Goal: Task Accomplishment & Management: Use online tool/utility

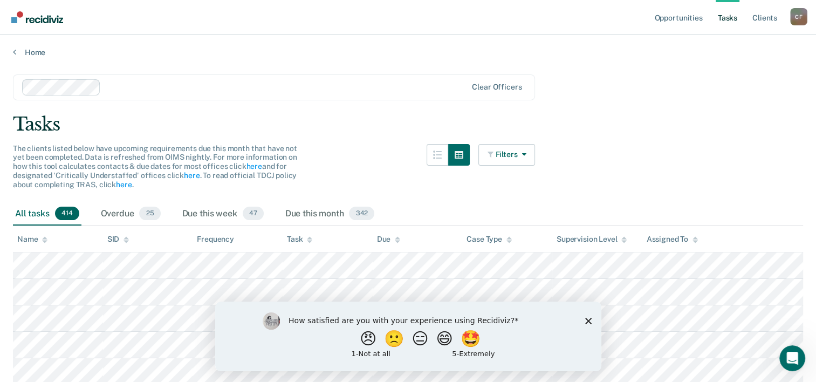
click at [782, 125] on div "Tasks" at bounding box center [408, 124] width 790 height 22
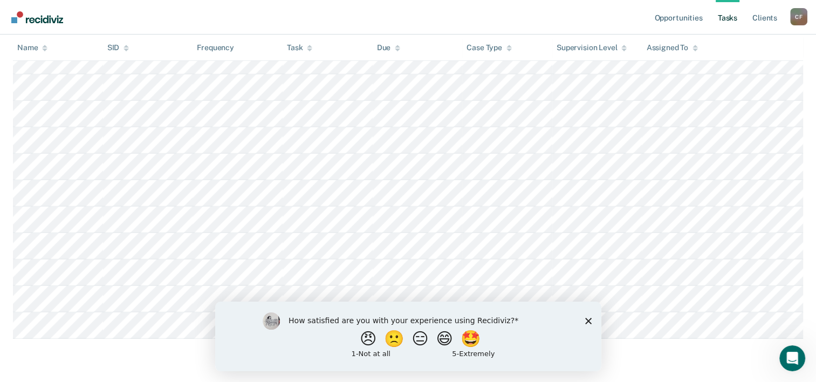
scroll to position [11168, 0]
click at [589, 323] on icon "Close survey" at bounding box center [588, 320] width 6 height 6
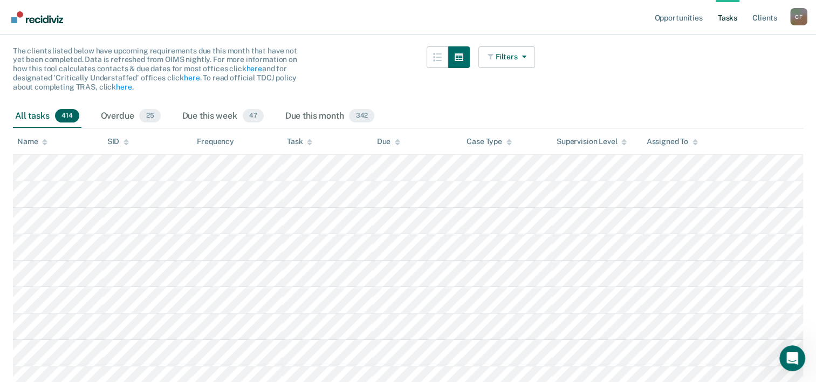
scroll to position [0, 0]
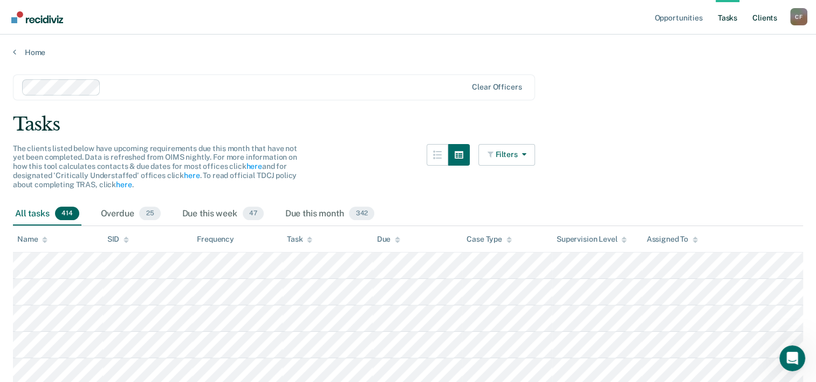
click at [766, 23] on link "Client s" at bounding box center [764, 17] width 29 height 35
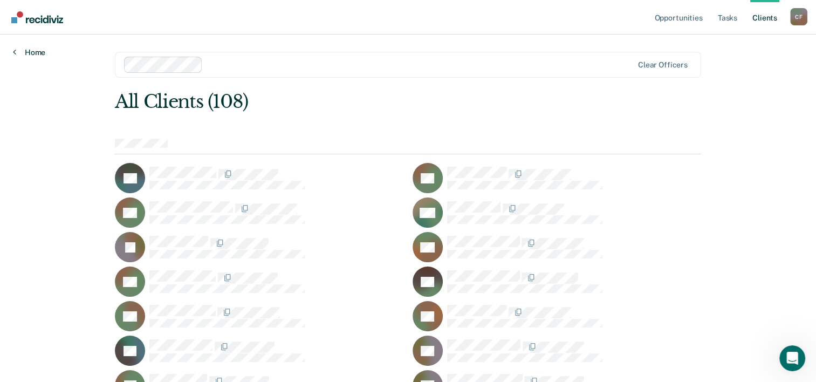
click at [20, 53] on link "Home" at bounding box center [29, 52] width 32 height 10
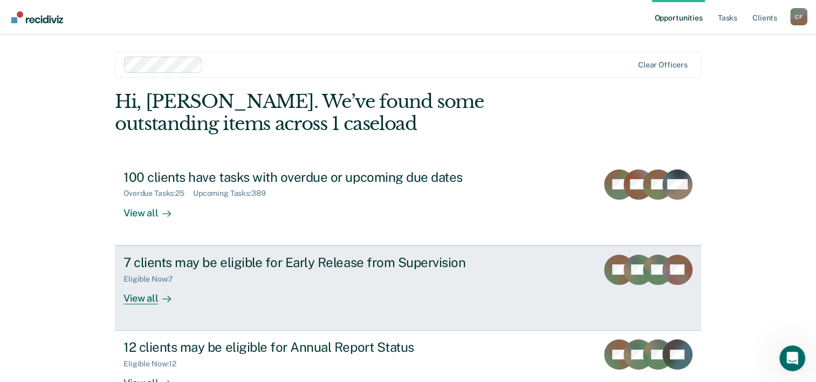
click at [134, 296] on div "View all" at bounding box center [153, 293] width 60 height 21
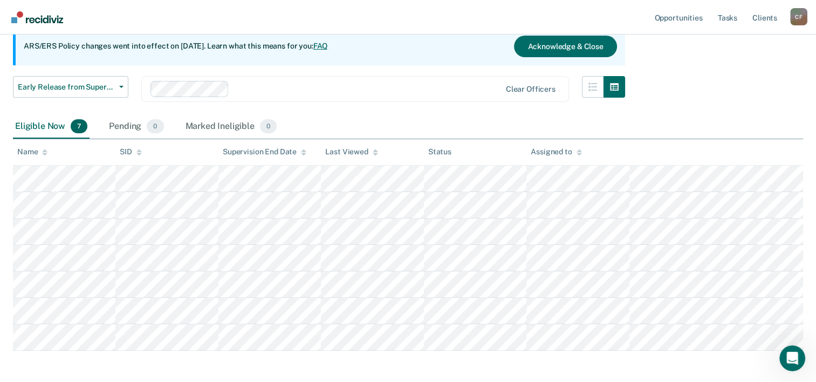
scroll to position [96, 0]
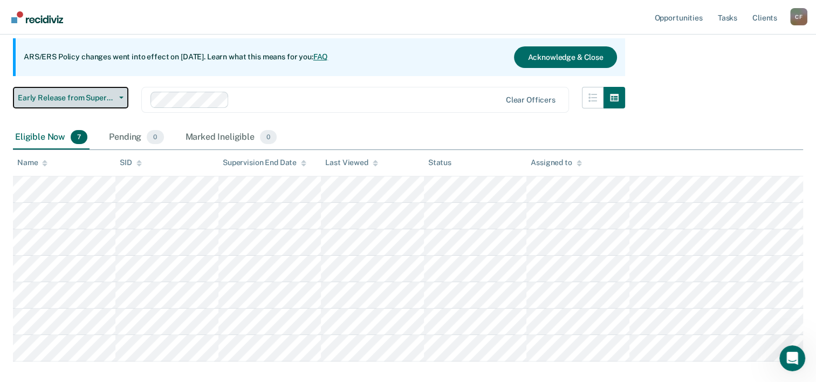
click at [81, 93] on span "Early Release from Supervision" at bounding box center [66, 97] width 97 height 9
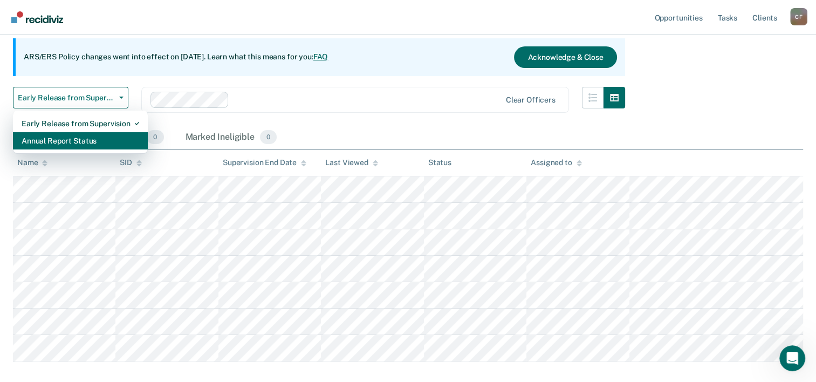
click at [75, 141] on div "Annual Report Status" at bounding box center [81, 140] width 118 height 17
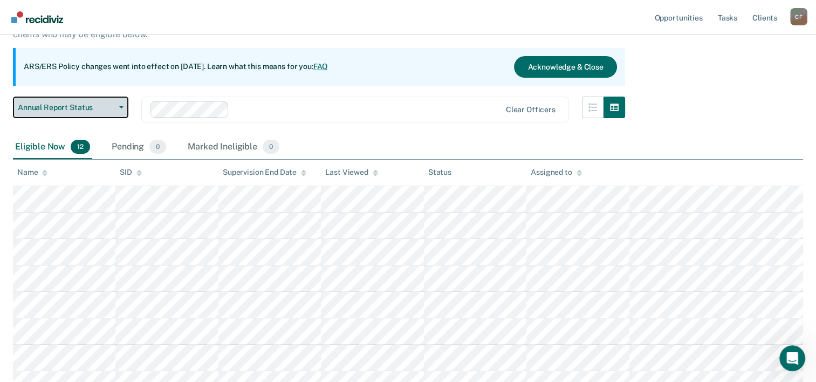
scroll to position [83, 0]
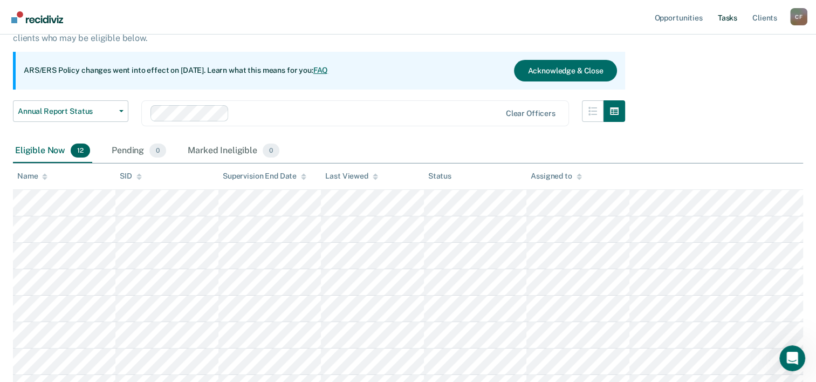
click at [717, 18] on link "Tasks" at bounding box center [728, 17] width 24 height 35
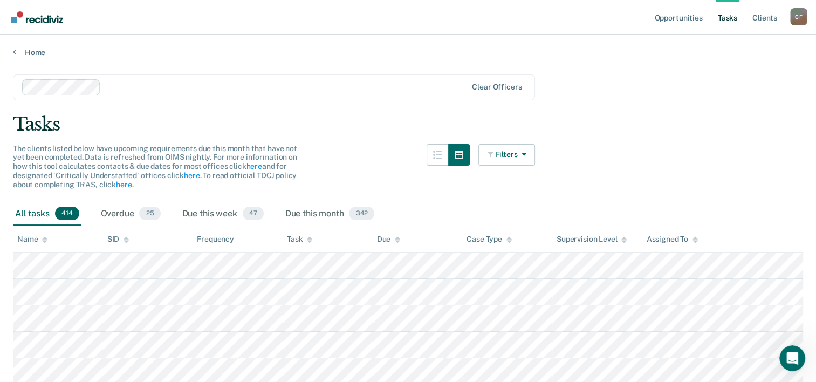
click at [44, 239] on icon at bounding box center [44, 239] width 5 height 7
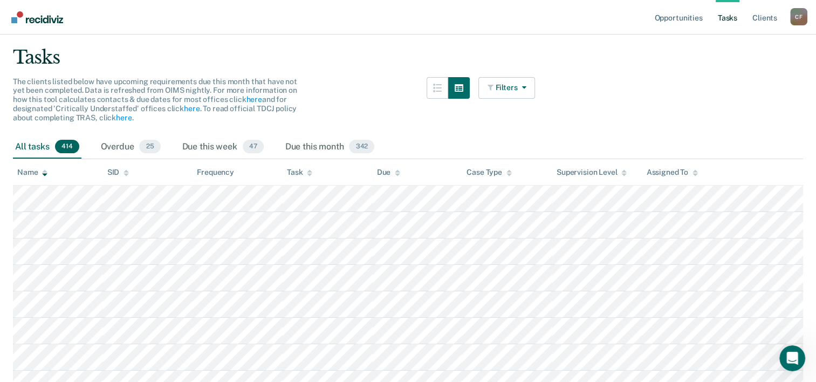
scroll to position [71, 0]
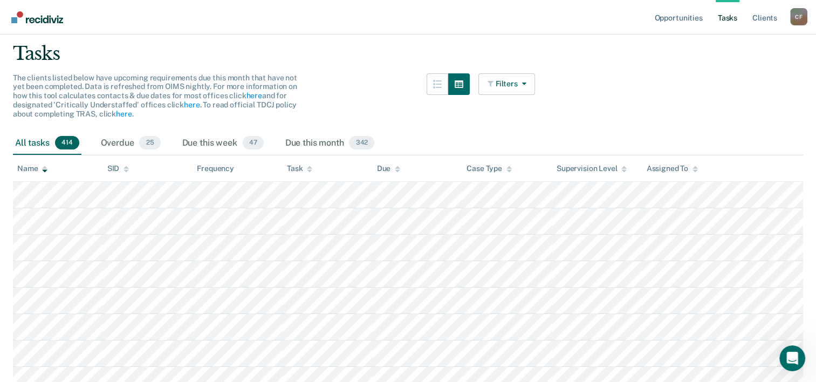
click at [45, 169] on icon at bounding box center [44, 170] width 5 height 3
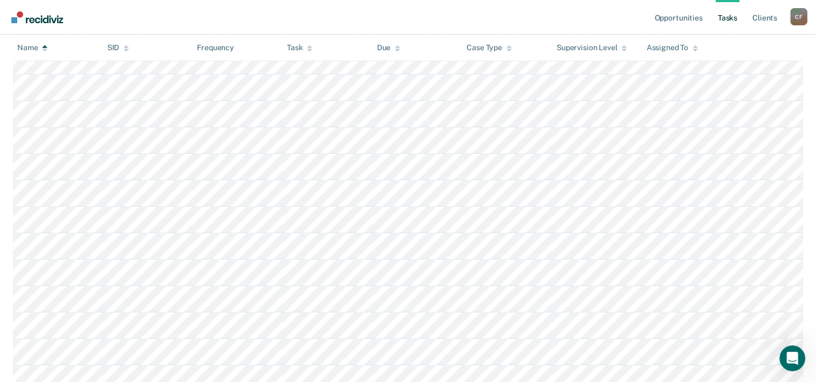
scroll to position [4761, 0]
